Goal: Check status: Check status

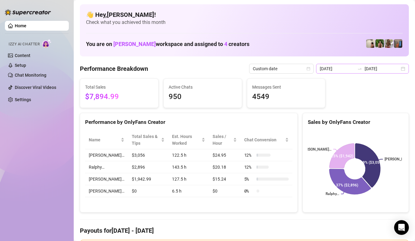
click at [400, 70] on div "[DATE] [DATE]" at bounding box center [362, 69] width 93 height 10
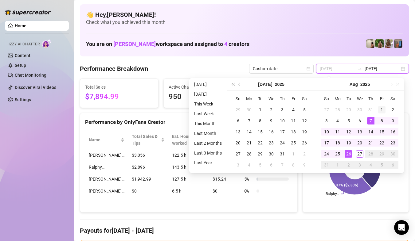
type input "[DATE]"
click at [380, 108] on div "1" at bounding box center [381, 109] width 7 height 7
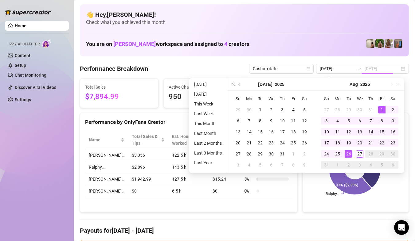
click at [356, 153] on div "27" at bounding box center [359, 154] width 7 height 7
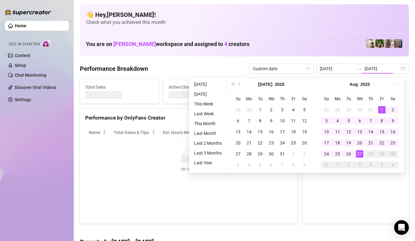
type input "[DATE]"
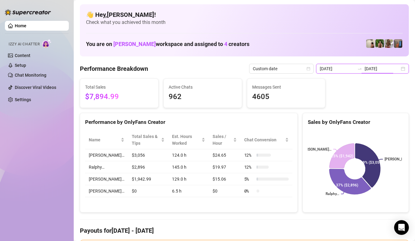
click at [384, 68] on input "[DATE]" at bounding box center [382, 68] width 35 height 7
click at [396, 68] on div "[DATE] [DATE]" at bounding box center [362, 69] width 93 height 10
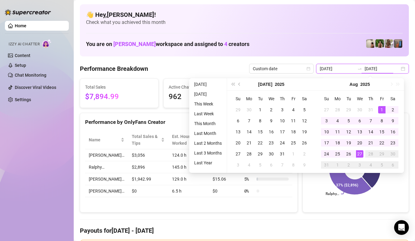
type input "[DATE]"
click at [361, 155] on div "27" at bounding box center [359, 154] width 7 height 7
type input "[DATE]"
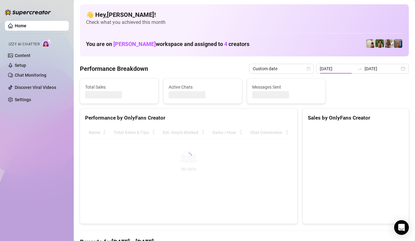
type input "[DATE]"
